Goal: Information Seeking & Learning: Learn about a topic

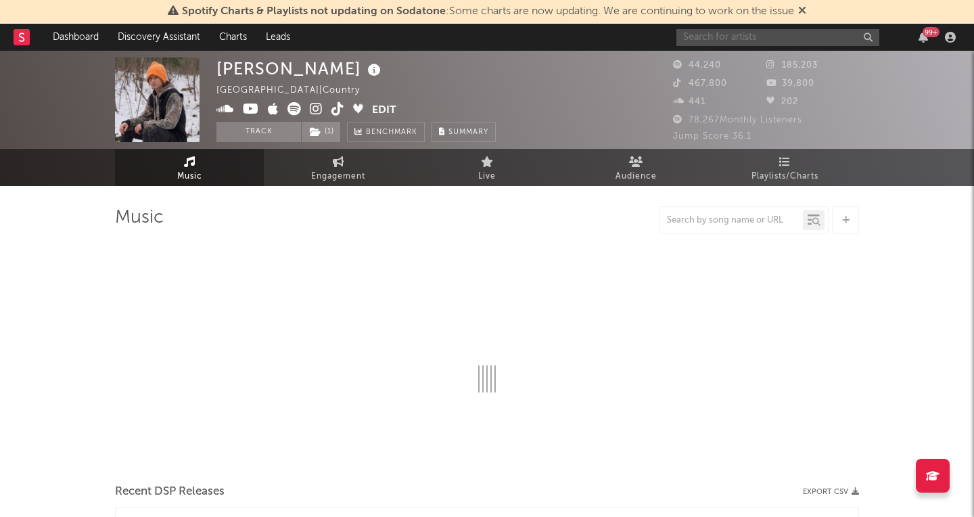
click at [811, 37] on input "text" at bounding box center [778, 37] width 203 height 17
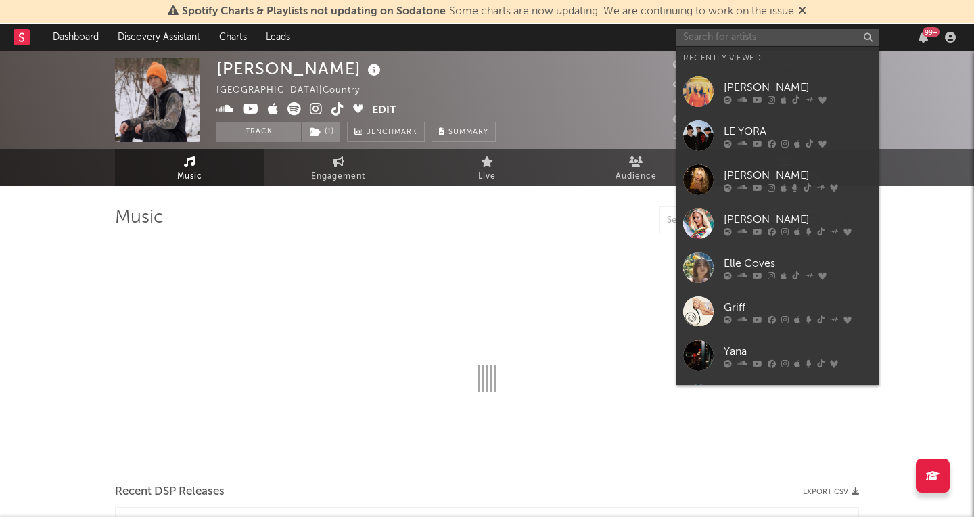
select select "6m"
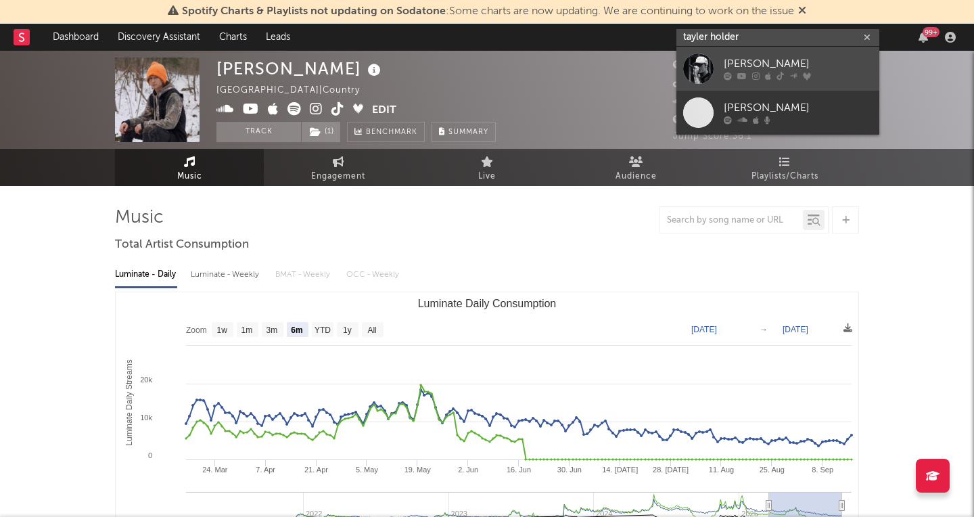
type input "tayler holder"
click at [782, 60] on div "[PERSON_NAME]" at bounding box center [798, 64] width 149 height 16
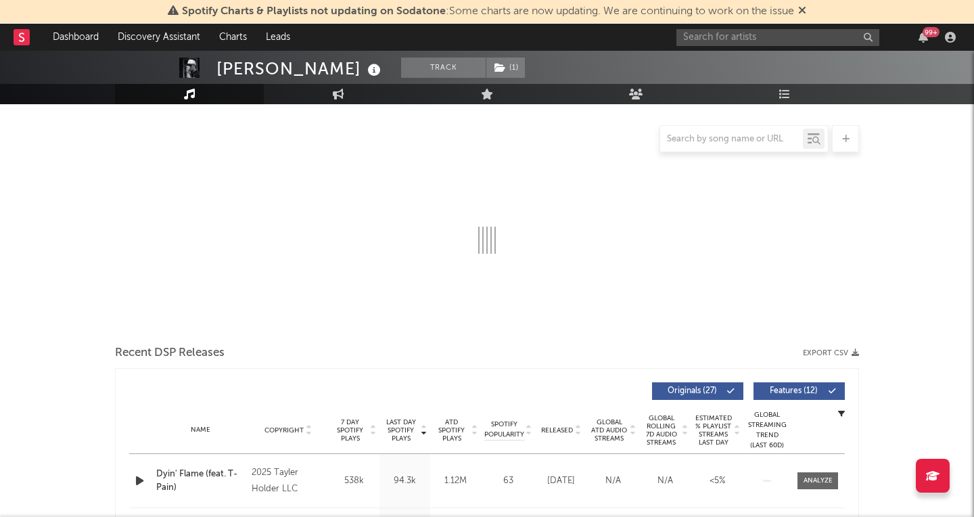
select select "6m"
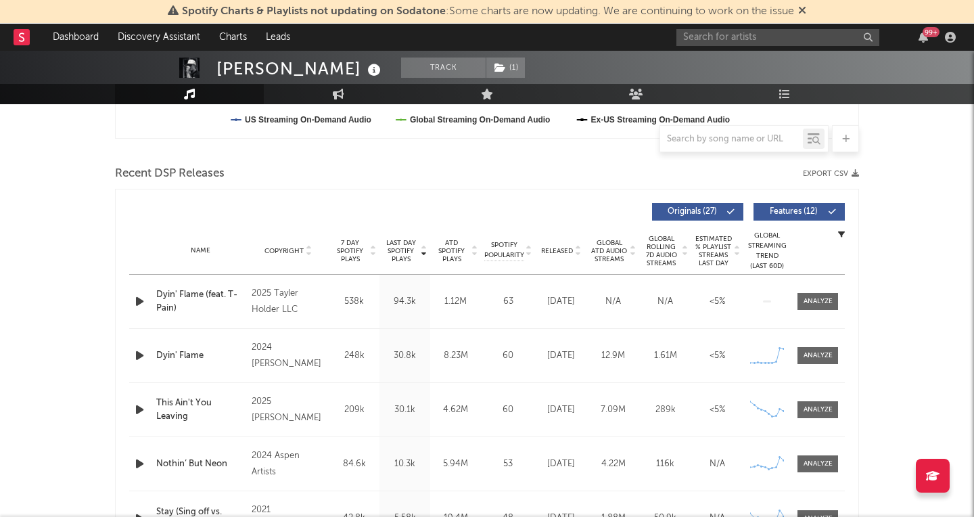
scroll to position [431, 0]
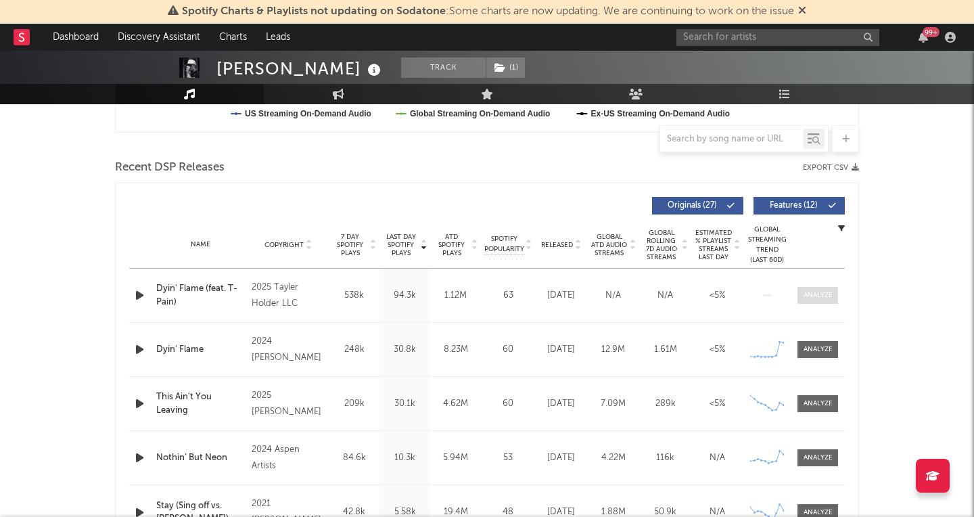
click at [836, 300] on span at bounding box center [818, 295] width 41 height 17
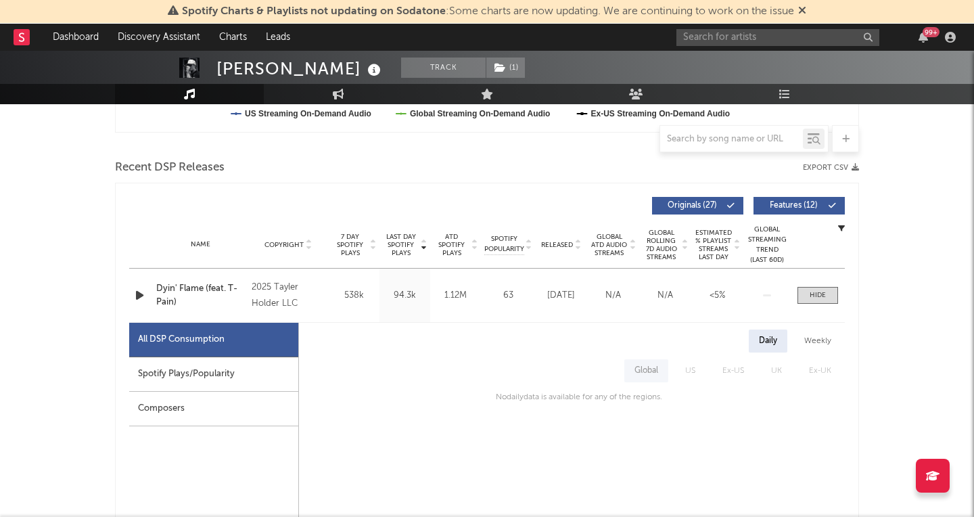
click at [179, 381] on div "Spotify Plays/Popularity" at bounding box center [213, 374] width 169 height 35
select select "1w"
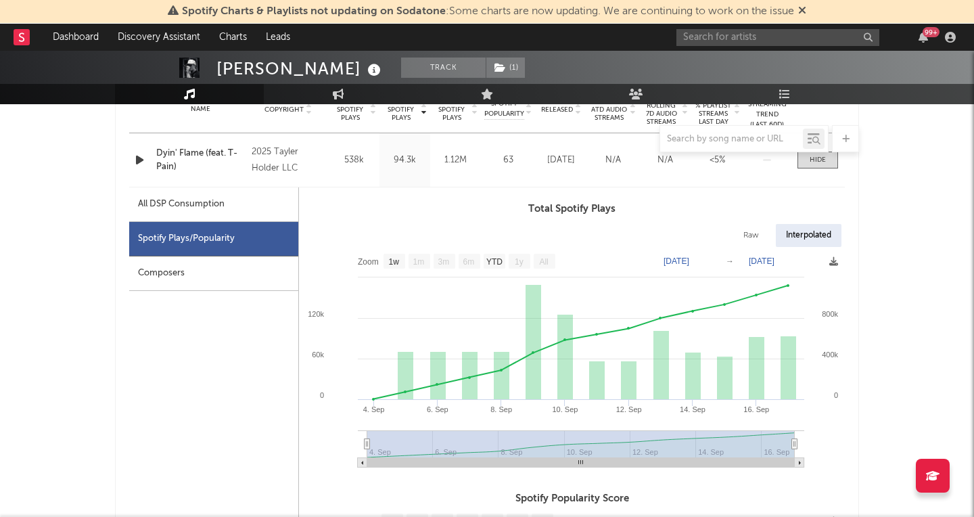
scroll to position [568, 0]
